Goal: Understand site structure: Understand site structure

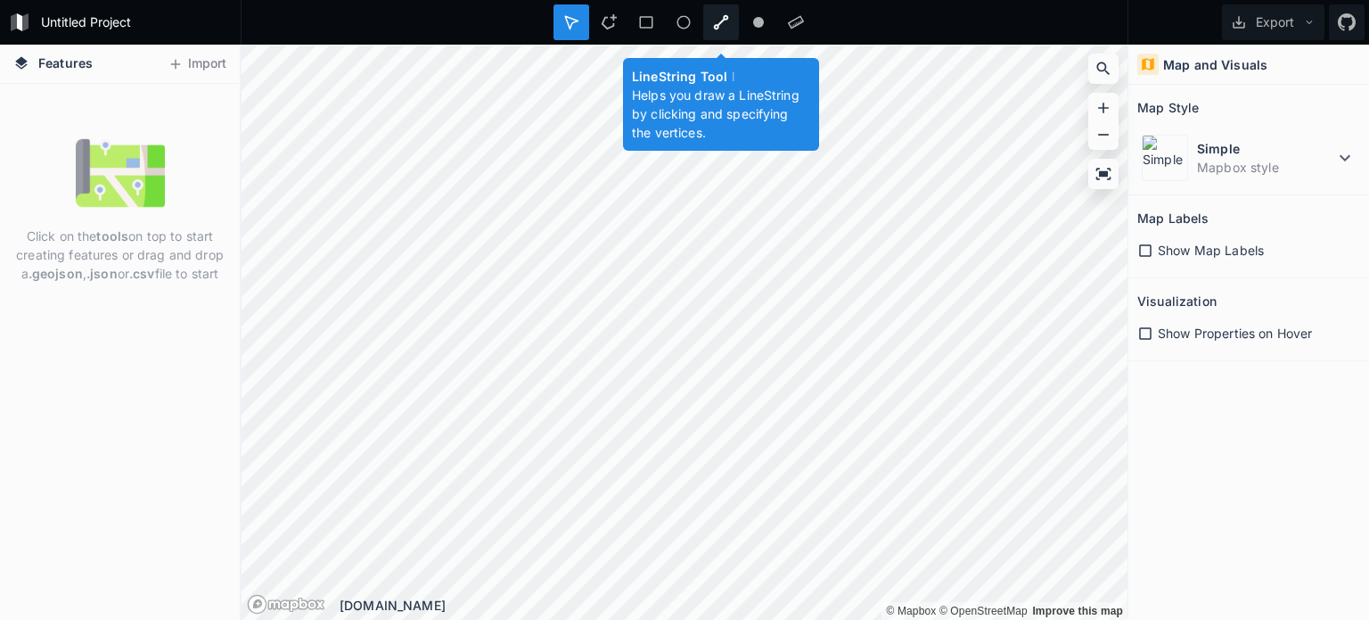
click at [723, 18] on icon at bounding box center [721, 22] width 16 height 16
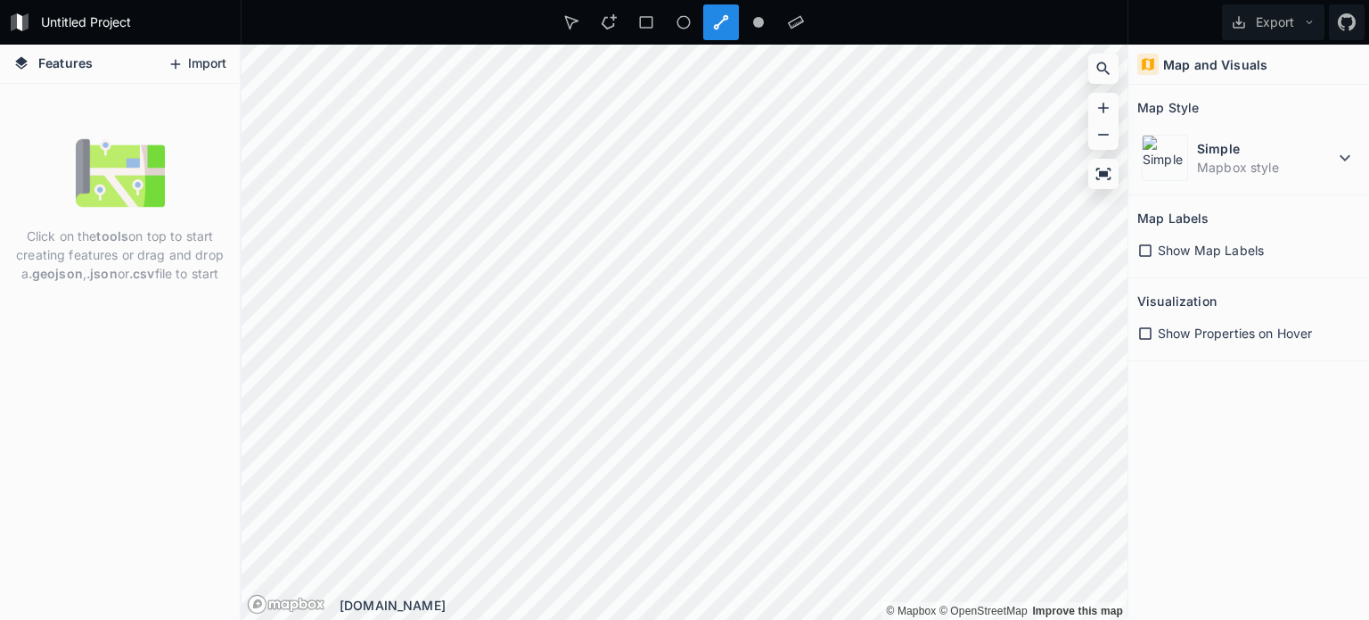
click at [181, 64] on icon at bounding box center [176, 64] width 16 height 16
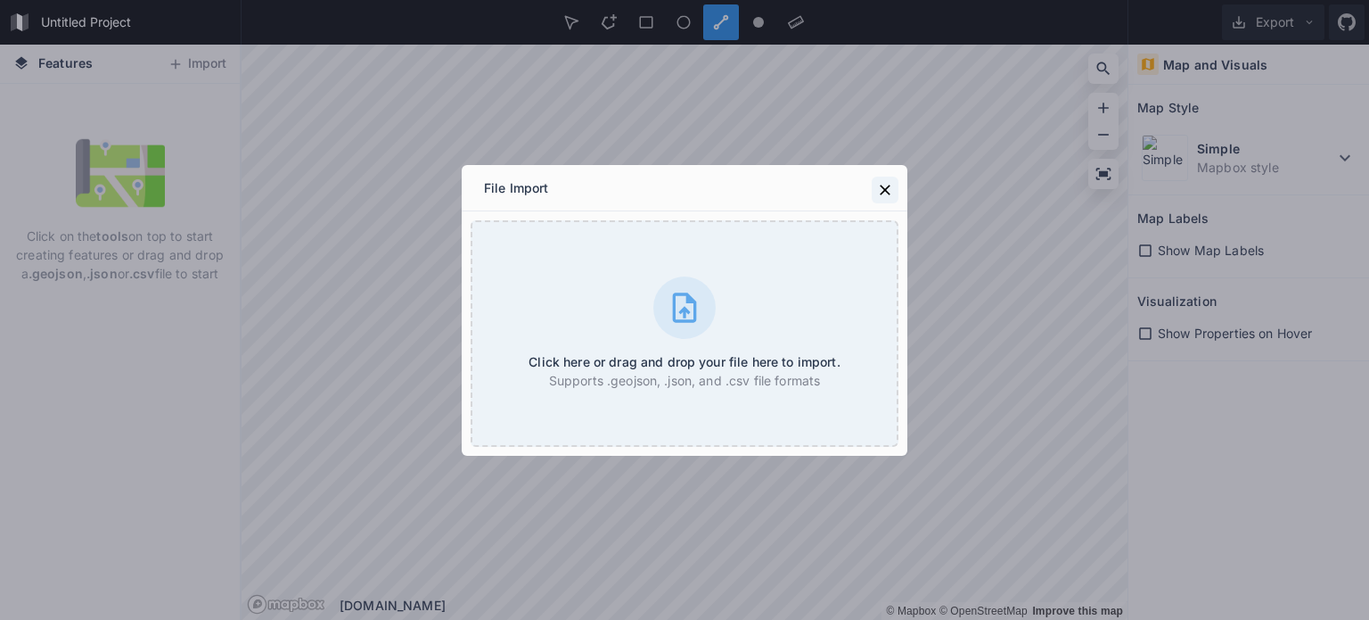
click at [878, 181] on icon at bounding box center [885, 190] width 18 height 18
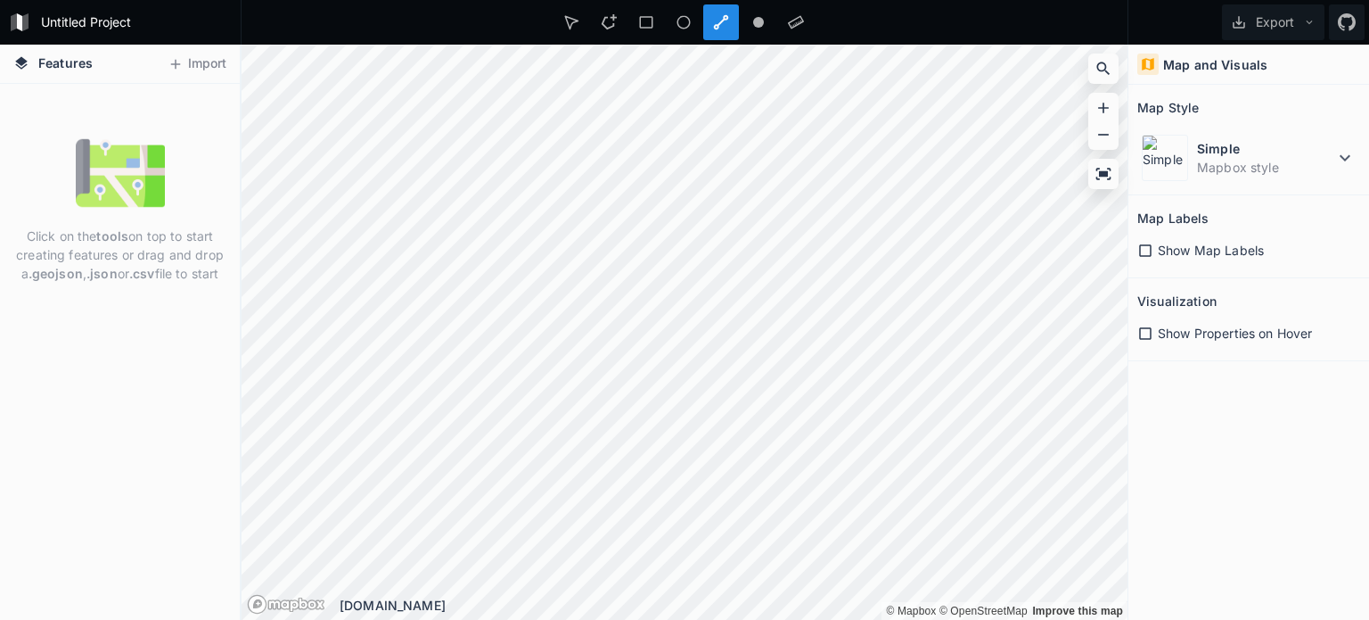
click at [53, 61] on span "Features" at bounding box center [65, 62] width 54 height 19
click at [16, 67] on icon at bounding box center [21, 63] width 16 height 16
click at [18, 60] on icon at bounding box center [21, 62] width 12 height 12
click at [106, 177] on img at bounding box center [120, 172] width 89 height 89
click at [98, 245] on p "Click on the tools on top to start creating features or drag and drop a .geojso…" at bounding box center [119, 254] width 213 height 56
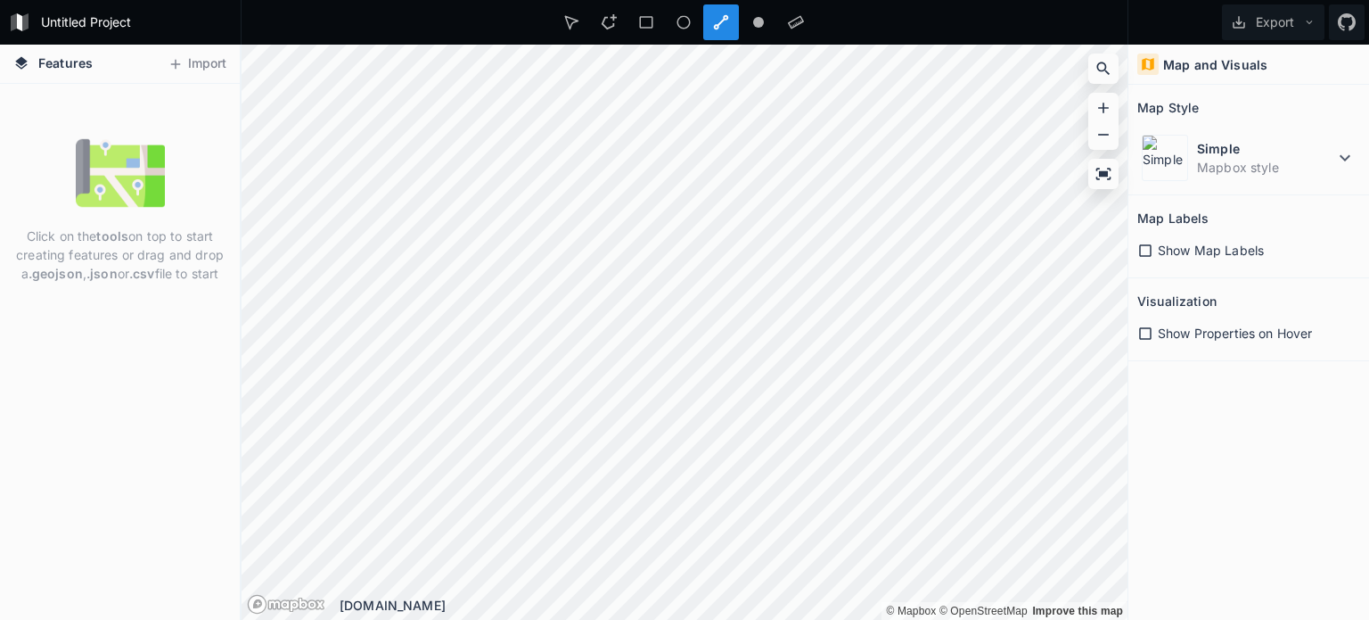
click at [1150, 242] on div "Show Map Labels" at bounding box center [1248, 250] width 223 height 19
click at [1141, 249] on icon at bounding box center [1145, 250] width 16 height 16
click at [1198, 55] on h4 "Map and Visuals" at bounding box center [1215, 64] width 104 height 19
drag, startPoint x: 1200, startPoint y: 62, endPoint x: 1280, endPoint y: 94, distance: 86.4
click at [1201, 62] on h4 "Map and Visuals" at bounding box center [1215, 64] width 104 height 19
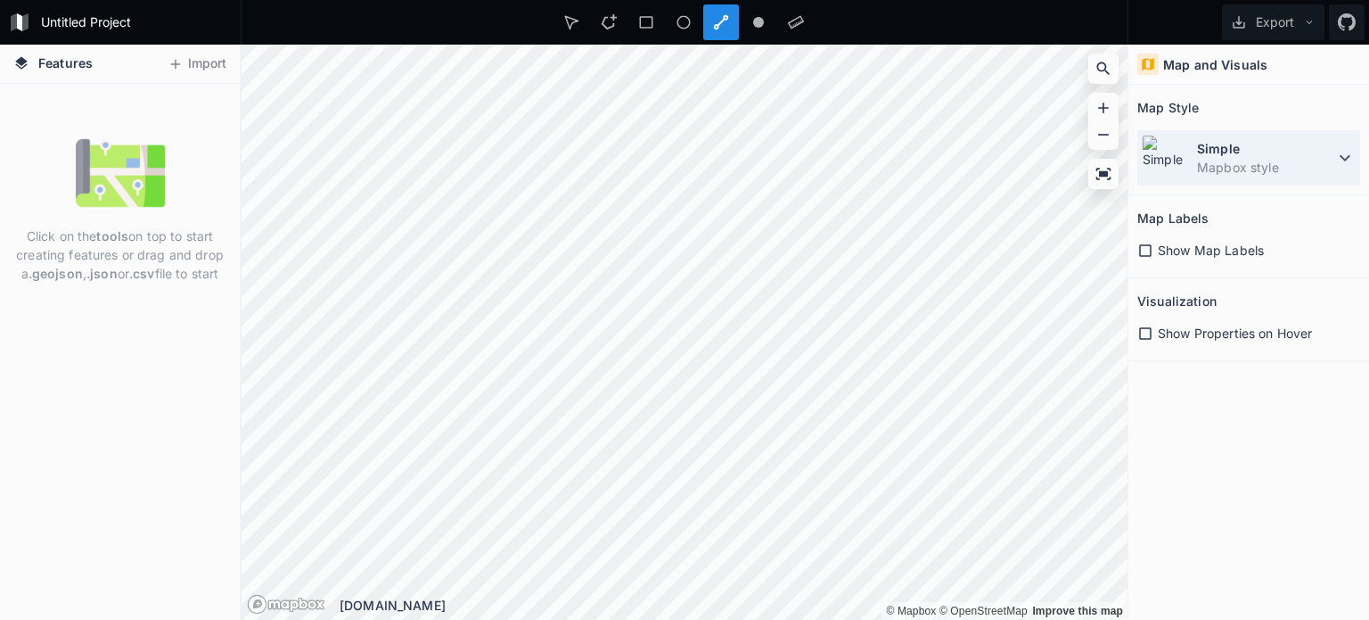
click at [1335, 148] on icon at bounding box center [1344, 157] width 21 height 21
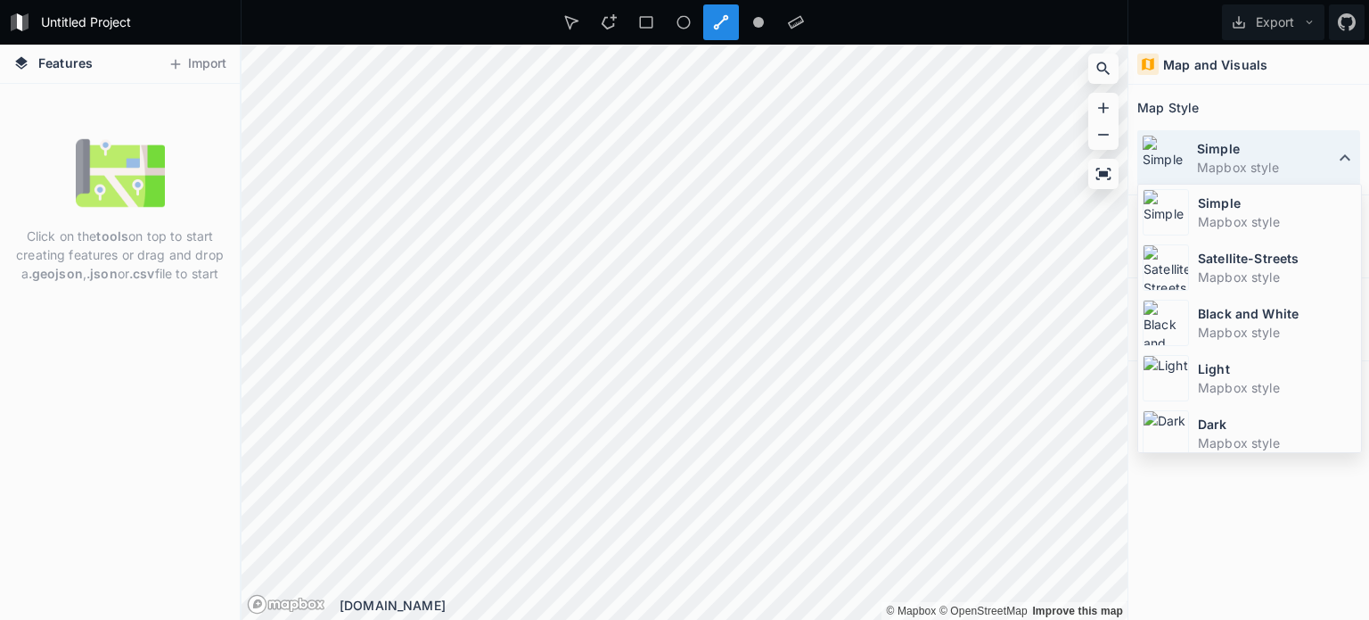
click at [1336, 150] on icon at bounding box center [1344, 157] width 21 height 21
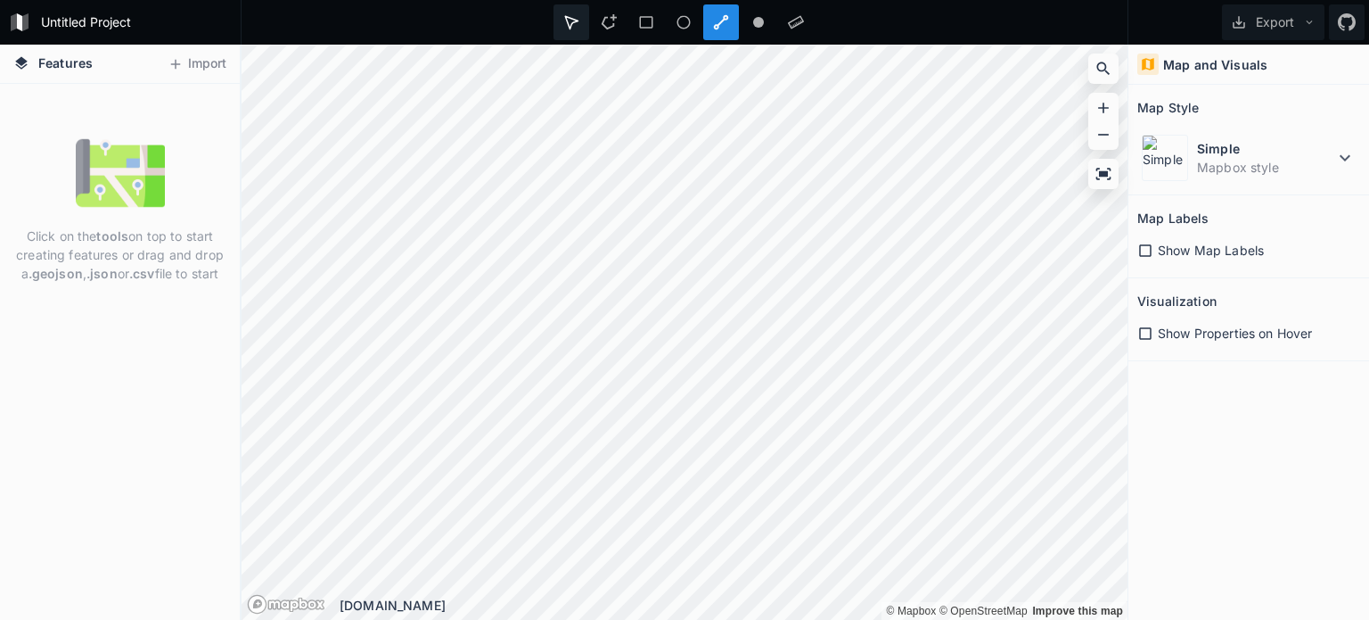
click at [559, 12] on div at bounding box center [572, 22] width 36 height 36
click at [18, 20] on icon at bounding box center [19, 22] width 5 height 18
